Goal: Feedback & Contribution: Contribute content

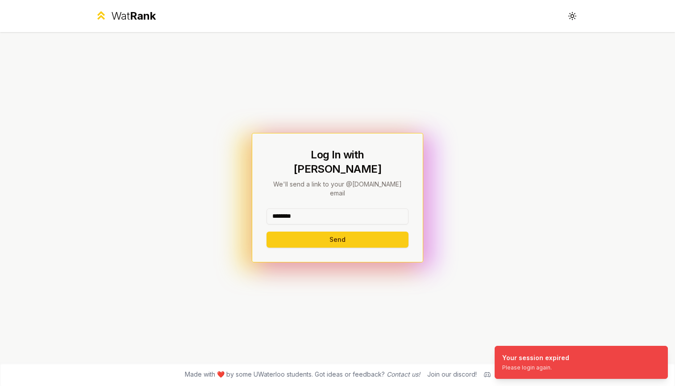
type input "********"
click at [337, 232] on button "Send" at bounding box center [337, 240] width 142 height 16
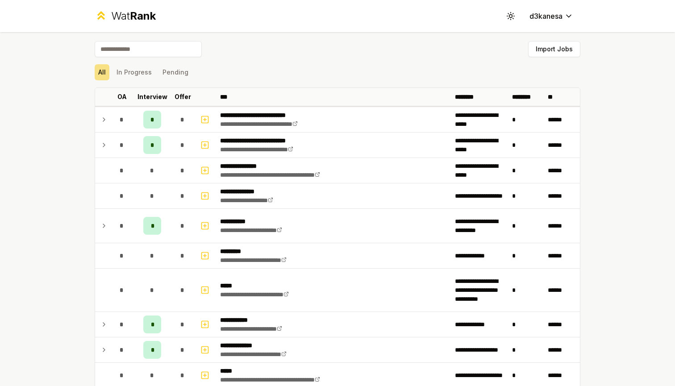
click at [175, 49] on input at bounding box center [148, 49] width 107 height 16
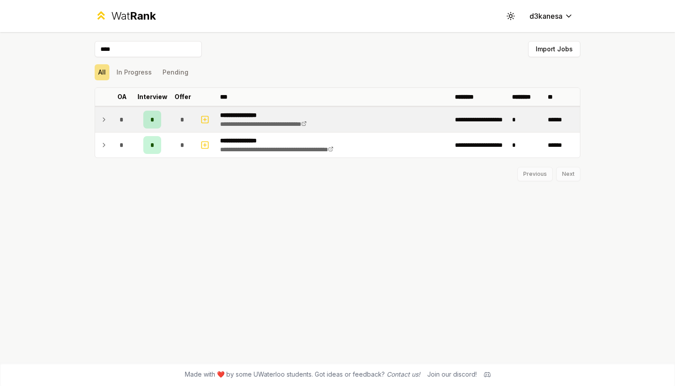
type input "****"
click at [100, 125] on td at bounding box center [102, 119] width 14 height 25
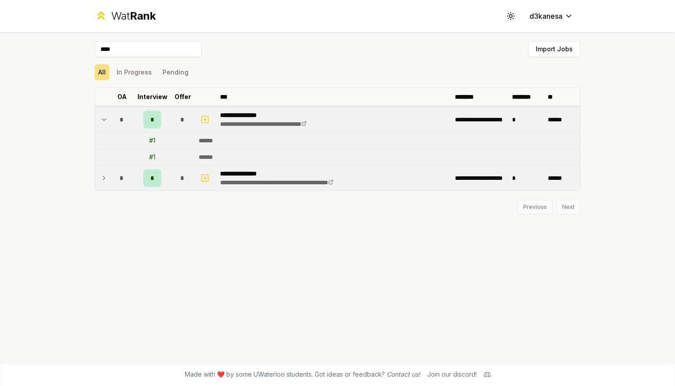
click at [109, 174] on td at bounding box center [102, 178] width 14 height 25
click at [106, 179] on icon at bounding box center [103, 178] width 7 height 11
click at [103, 120] on icon at bounding box center [104, 120] width 4 height 2
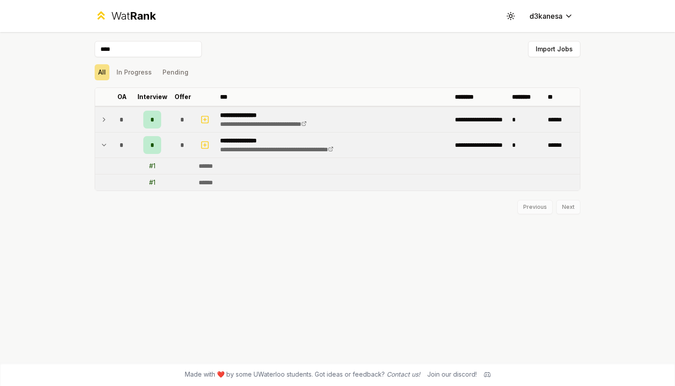
click at [103, 142] on icon at bounding box center [103, 145] width 7 height 11
click at [205, 145] on icon "button" at bounding box center [204, 145] width 3 height 0
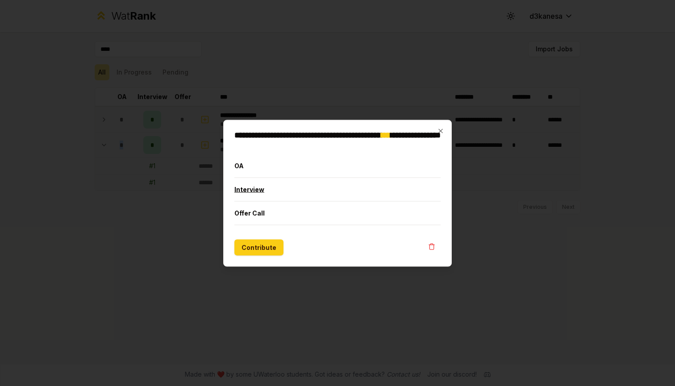
click at [254, 192] on button "Interview" at bounding box center [337, 189] width 206 height 23
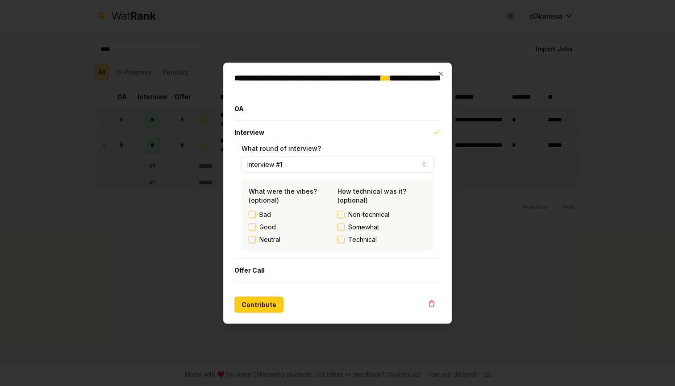
click at [253, 228] on button "Good" at bounding box center [252, 226] width 7 height 7
click at [344, 238] on button "Technical" at bounding box center [340, 239] width 7 height 7
click at [261, 273] on button "Offer Call" at bounding box center [337, 269] width 206 height 23
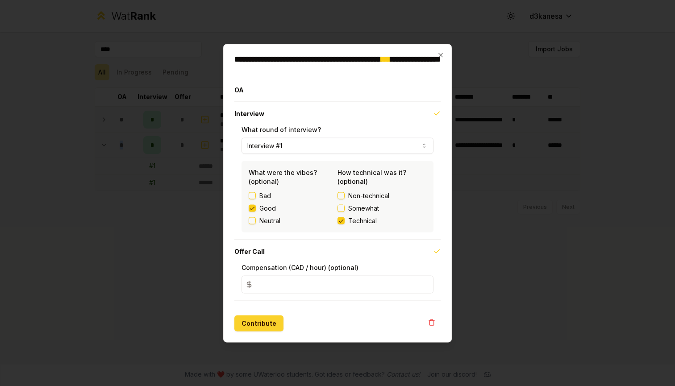
click at [251, 321] on button "Contribute" at bounding box center [258, 323] width 49 height 16
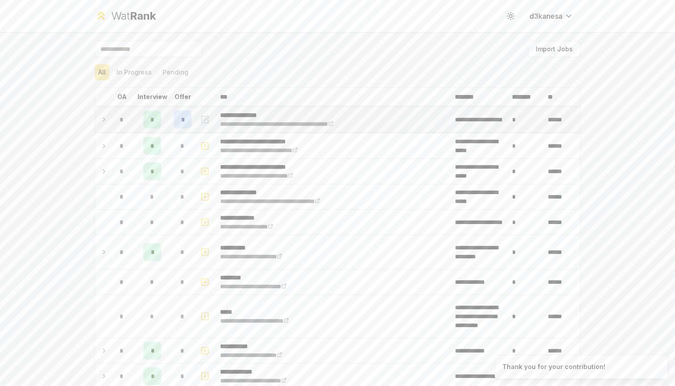
click at [187, 120] on div "*" at bounding box center [183, 120] width 18 height 18
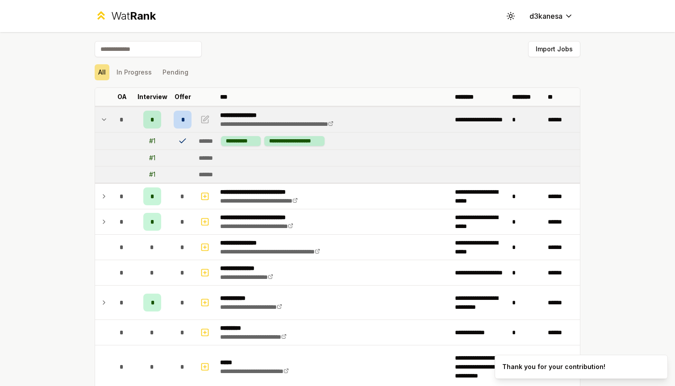
click at [182, 143] on icon at bounding box center [182, 141] width 6 height 4
click at [182, 120] on span "*" at bounding box center [182, 119] width 3 height 9
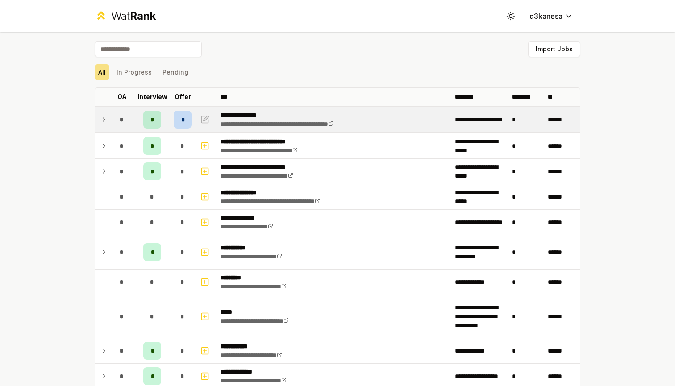
click at [182, 120] on span "*" at bounding box center [182, 119] width 3 height 9
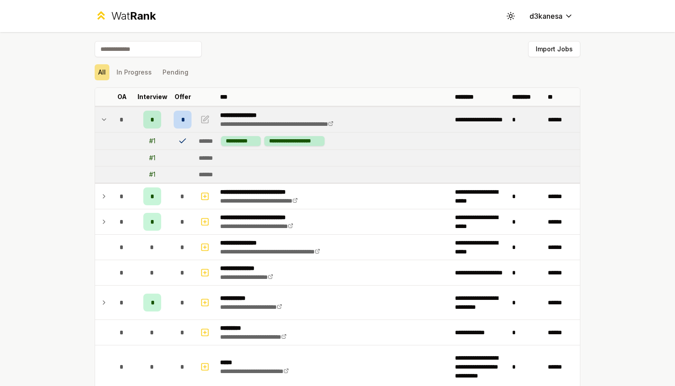
click at [116, 141] on td at bounding box center [121, 141] width 25 height 17
drag, startPoint x: 116, startPoint y: 141, endPoint x: 237, endPoint y: 135, distance: 121.5
click at [243, 138] on tr "**********" at bounding box center [337, 141] width 485 height 17
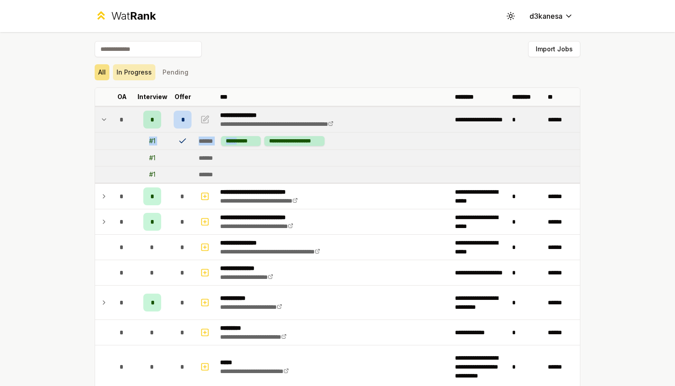
click at [140, 72] on button "In Progress" at bounding box center [134, 72] width 42 height 16
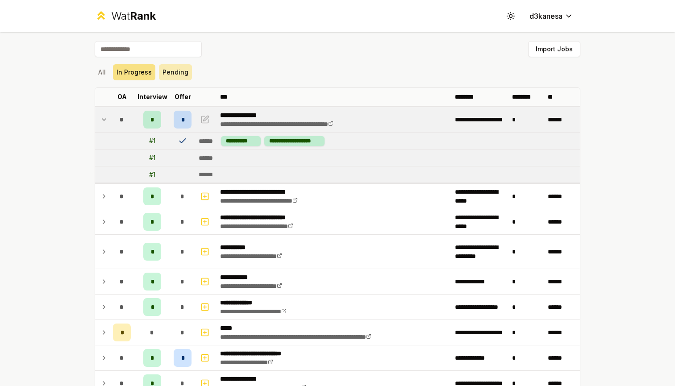
click at [178, 77] on button "Pending" at bounding box center [175, 72] width 33 height 16
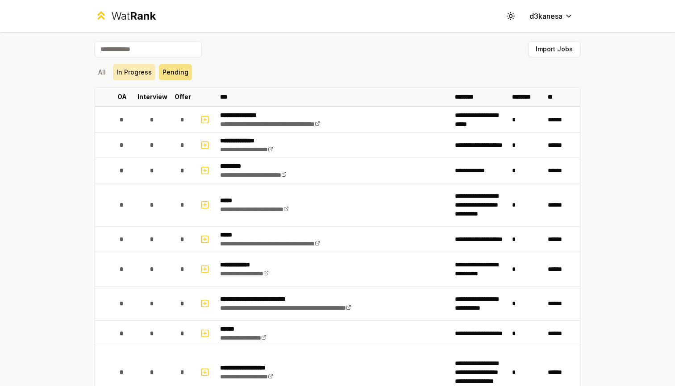
click at [132, 77] on button "In Progress" at bounding box center [134, 72] width 42 height 16
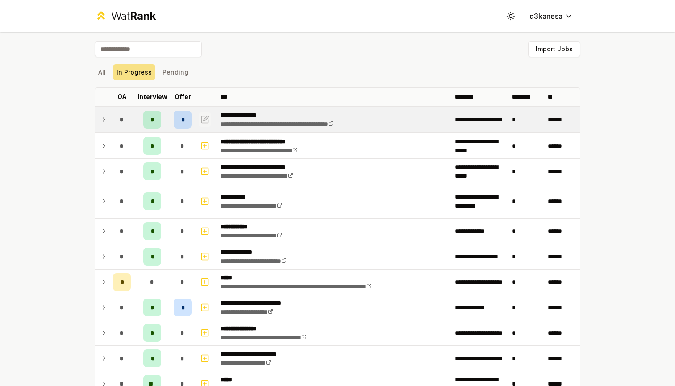
click at [207, 118] on icon "button" at bounding box center [205, 118] width 5 height 5
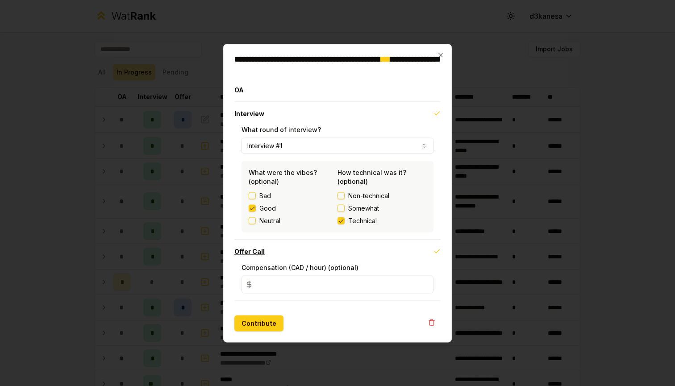
click at [256, 253] on button "Offer Call" at bounding box center [337, 251] width 206 height 23
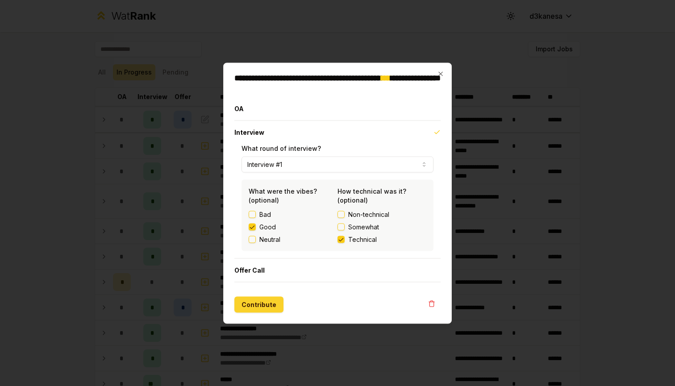
click at [253, 304] on button "Contribute" at bounding box center [258, 304] width 49 height 16
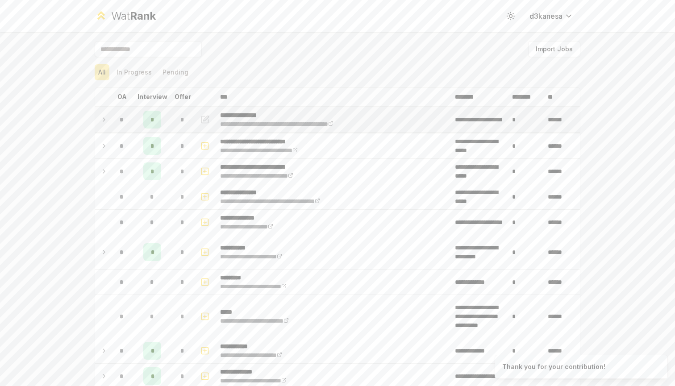
click at [183, 127] on div "*" at bounding box center [183, 120] width 18 height 18
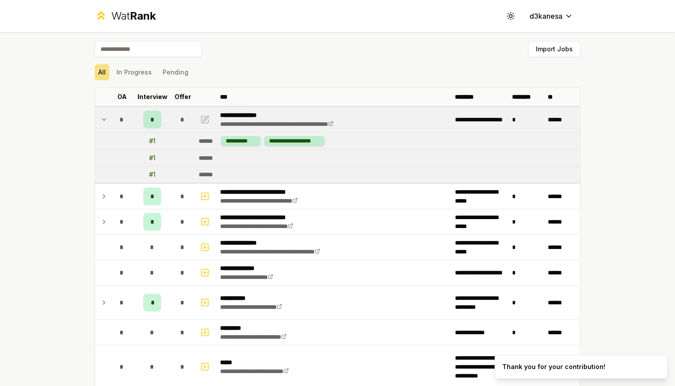
click at [323, 71] on div "All In Progress Pending" at bounding box center [338, 72] width 486 height 16
click at [208, 114] on icon "button" at bounding box center [204, 119] width 9 height 11
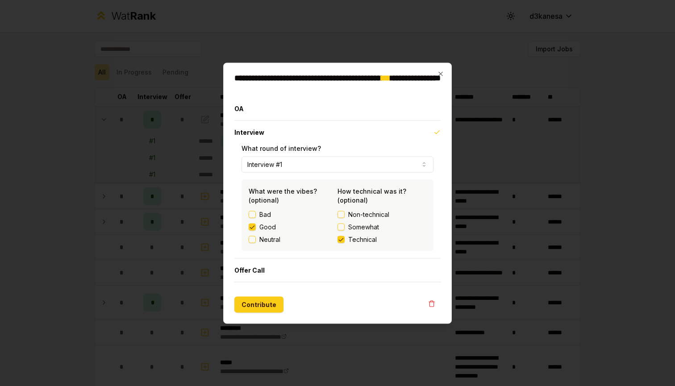
click at [441, 68] on div "**********" at bounding box center [337, 192] width 228 height 261
click at [441, 72] on icon "button" at bounding box center [440, 73] width 7 height 7
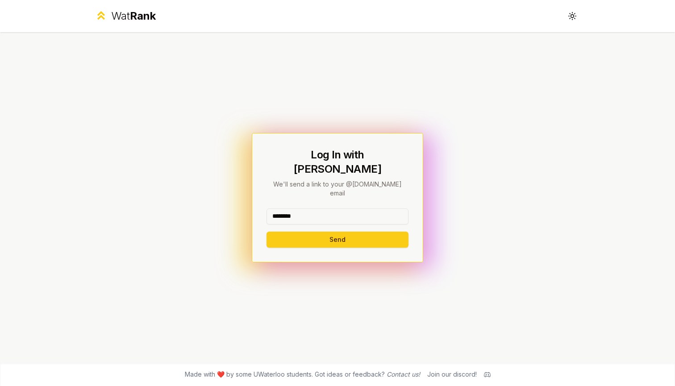
type input "********"
click at [337, 232] on button "Send" at bounding box center [337, 240] width 142 height 16
